Goal: Transaction & Acquisition: Purchase product/service

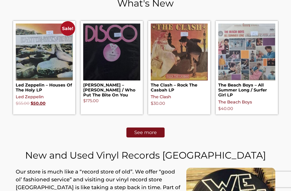
scroll to position [248, 0]
click at [140, 134] on span "See more" at bounding box center [145, 132] width 22 height 5
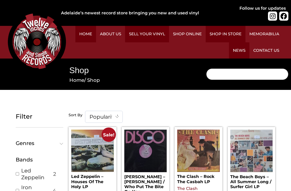
click at [217, 73] on input "Search" at bounding box center [247, 74] width 82 height 12
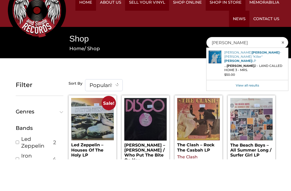
type input "Glenn miller"
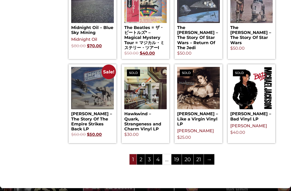
scroll to position [506, 0]
click at [139, 165] on link "2" at bounding box center [141, 159] width 8 height 10
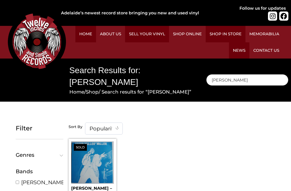
click at [246, 74] on input "Glenn miller" at bounding box center [247, 80] width 82 height 12
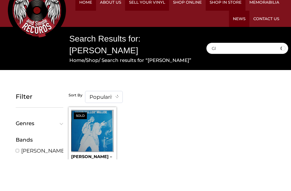
type input "G"
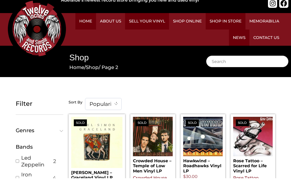
scroll to position [15, 0]
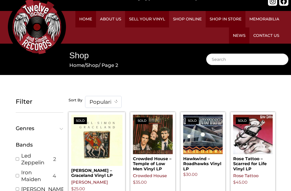
click at [59, 130] on span "Genres" at bounding box center [38, 128] width 45 height 5
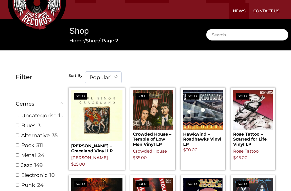
scroll to position [40, 0]
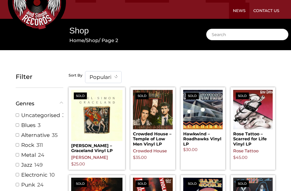
click at [16, 126] on input "Blues ( 3 )" at bounding box center [17, 124] width 3 height 3
checkbox input "true"
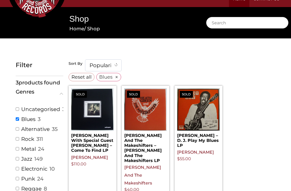
scroll to position [52, 0]
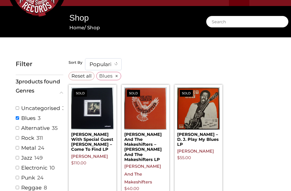
click at [16, 159] on div "Jazz ( 149 )" at bounding box center [40, 158] width 48 height 7
click at [15, 158] on div "Filtered (3) Filter Reset all × Blues × Filter 3 products found Genres — Blues …" at bounding box center [39, 186] width 53 height 260
click at [17, 160] on ul "Uncategorised ( 3 ) Blues ( 3 ) Alternative ( 35 ) Rock ( 311 ) Metal ( 24 ) Ja…" at bounding box center [40, 149] width 48 height 91
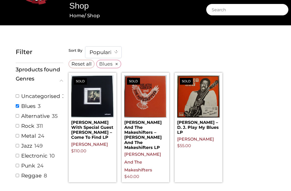
scroll to position [66, 0]
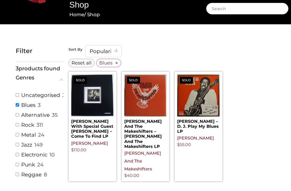
click at [18, 149] on ul "Uncategorised ( 3 ) Blues ( 3 ) Alternative ( 35 ) Rock ( 311 ) Metal ( 24 ) Ja…" at bounding box center [40, 136] width 48 height 91
click at [16, 146] on div "Jazz ( 149 )" at bounding box center [40, 144] width 48 height 7
click at [78, 63] on span "Reset all" at bounding box center [81, 62] width 20 height 7
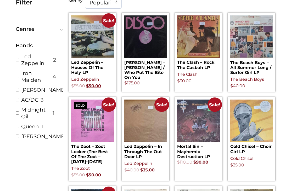
scroll to position [118, 0]
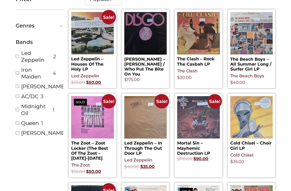
click at [59, 23] on span "Genres" at bounding box center [38, 25] width 45 height 5
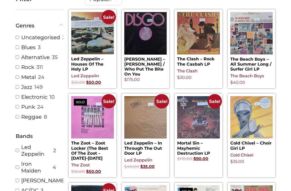
click at [16, 89] on div "Jazz ( 149 )" at bounding box center [40, 87] width 48 height 7
click at [16, 88] on input "Jazz ( 149 )" at bounding box center [17, 86] width 3 height 3
checkbox input "true"
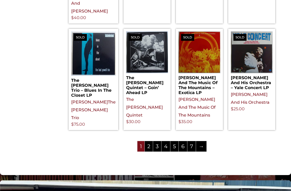
scroll to position [644, 0]
click at [147, 141] on link "2" at bounding box center [149, 146] width 8 height 10
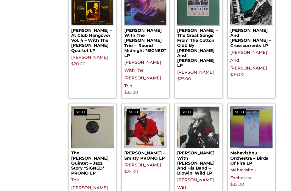
scroll to position [576, 0]
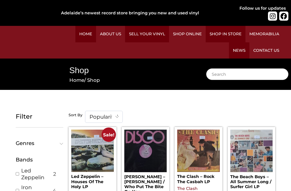
scroll to position [134, 0]
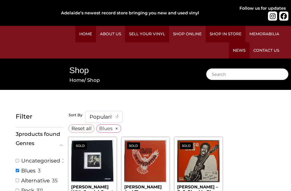
scroll to position [83, 0]
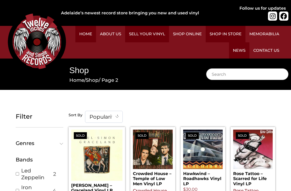
scroll to position [56, 0]
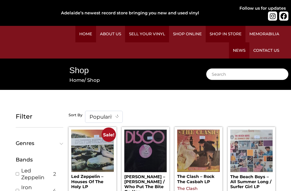
scroll to position [523, 0]
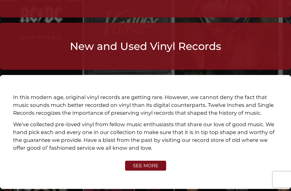
scroll to position [1219, 0]
click at [140, 163] on span "SEE MORE" at bounding box center [145, 165] width 25 height 5
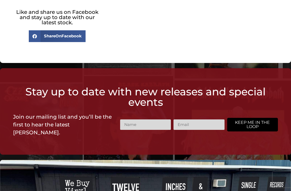
scroll to position [856, 0]
